Goal: Find specific page/section: Find specific page/section

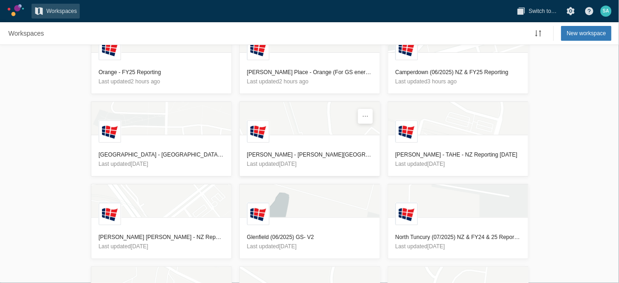
scroll to position [34, 0]
click at [459, 66] on header "Camperdown (06/2025) NZ & FY25 Reporting Last updated 3 hours ago" at bounding box center [458, 76] width 140 height 33
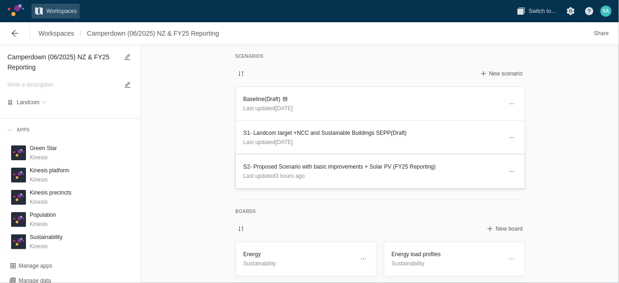
click at [251, 167] on h3 "S2- Proposed Scenario with basic improvements + Solar PV (FY25 Reporting)" at bounding box center [373, 166] width 259 height 9
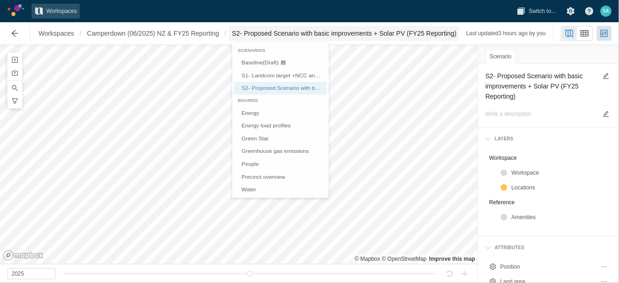
click at [416, 37] on span "S2- Proposed Scenario with basic improvements + Solar PV (FY25 Reporting)" at bounding box center [344, 33] width 225 height 9
click at [268, 154] on link "Greenhouse gas emissions" at bounding box center [280, 153] width 93 height 13
